Goal: Book appointment/travel/reservation

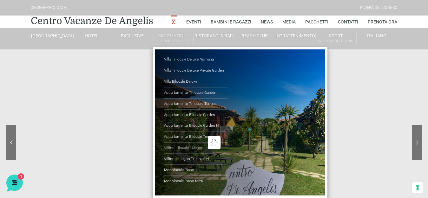
click at [186, 149] on link "Villino trilocale in legno" at bounding box center [195, 148] width 63 height 11
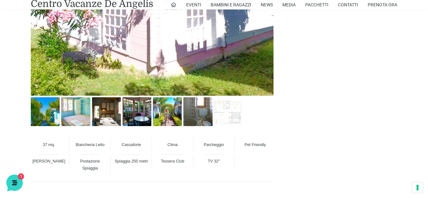
scroll to position [375, 0]
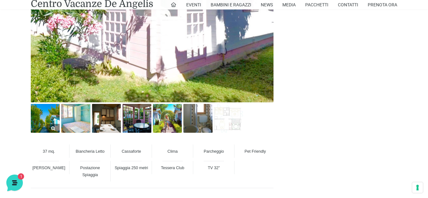
click at [53, 118] on img at bounding box center [45, 118] width 29 height 29
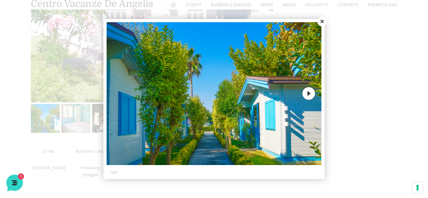
click at [309, 94] on button "Next" at bounding box center [308, 93] width 13 height 13
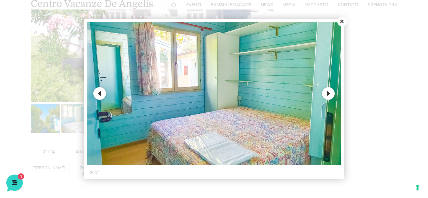
click at [309, 94] on img at bounding box center [214, 93] width 254 height 143
click at [329, 92] on button "Next" at bounding box center [328, 93] width 13 height 13
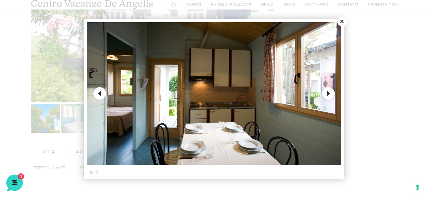
click at [329, 92] on button "Next" at bounding box center [328, 93] width 13 height 13
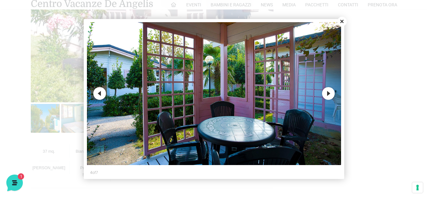
click at [329, 92] on button "Next" at bounding box center [328, 93] width 13 height 13
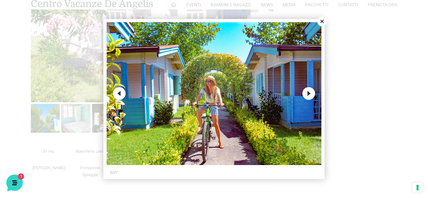
click at [329, 92] on div at bounding box center [214, 99] width 428 height 198
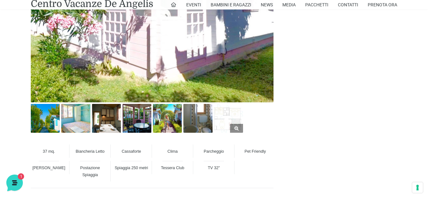
click at [225, 118] on img at bounding box center [228, 118] width 29 height 29
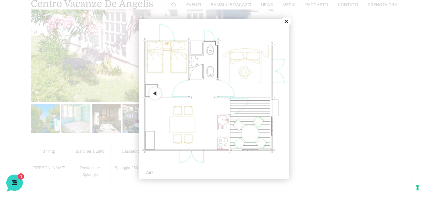
click at [287, 22] on button "Close" at bounding box center [287, 22] width 10 height 10
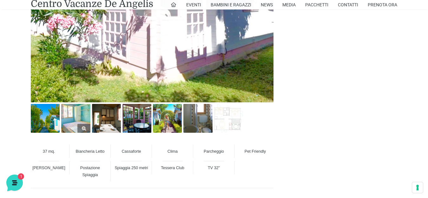
click at [82, 119] on img at bounding box center [75, 118] width 29 height 29
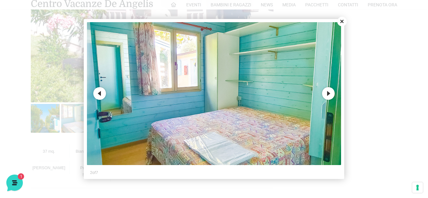
click at [329, 94] on button "Next" at bounding box center [328, 93] width 13 height 13
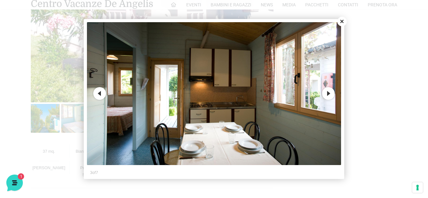
click at [329, 94] on button "Next" at bounding box center [328, 93] width 13 height 13
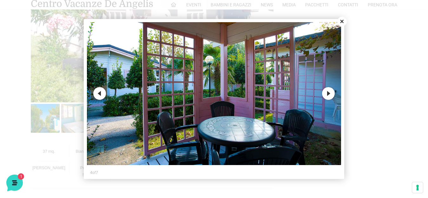
click at [329, 94] on button "Next" at bounding box center [328, 93] width 13 height 13
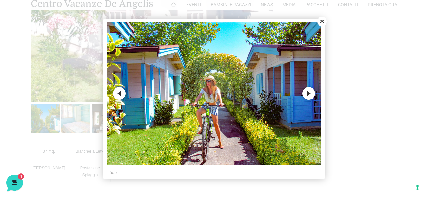
click at [305, 90] on button "Next" at bounding box center [308, 93] width 13 height 13
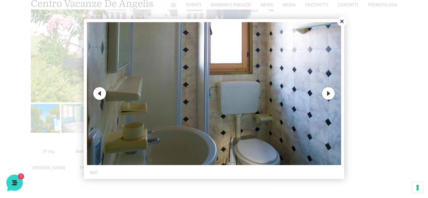
click at [305, 90] on img at bounding box center [214, 93] width 254 height 143
click at [329, 94] on button "Next" at bounding box center [328, 93] width 13 height 13
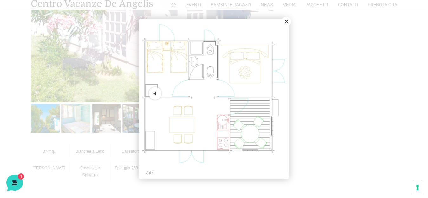
click at [289, 23] on button "Close" at bounding box center [287, 22] width 10 height 10
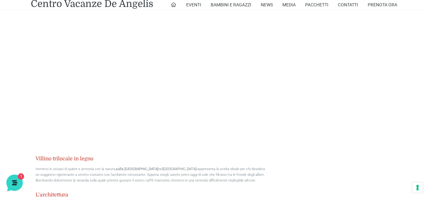
scroll to position [571, 0]
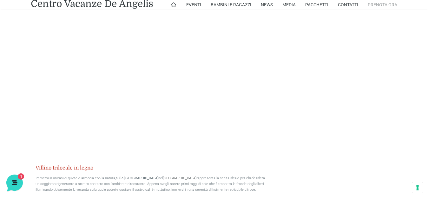
click at [381, 6] on link "Prenota Ora" at bounding box center [383, 5] width 30 height 10
